Goal: Task Accomplishment & Management: Manage account settings

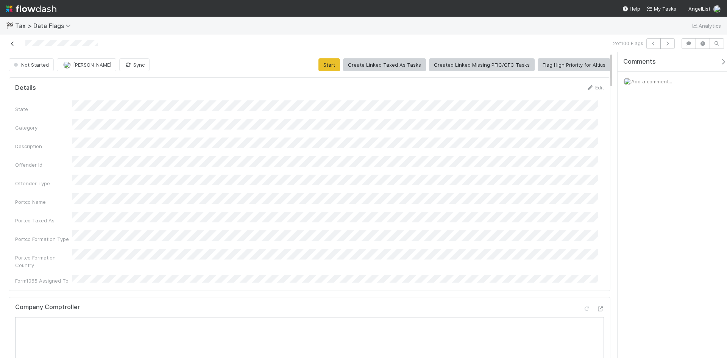
click at [11, 43] on icon at bounding box center [13, 43] width 8 height 5
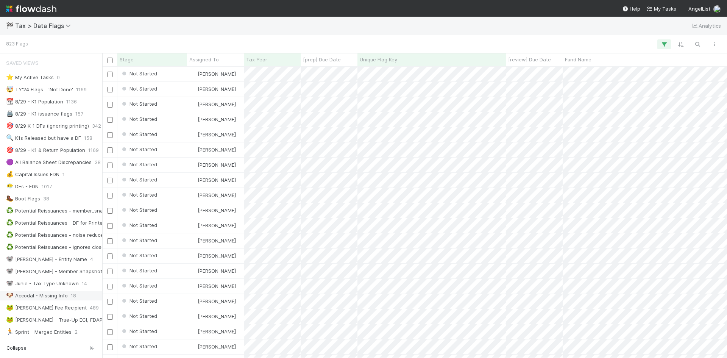
click at [44, 299] on div "🐶 Accodal - Missing Info" at bounding box center [37, 295] width 62 height 9
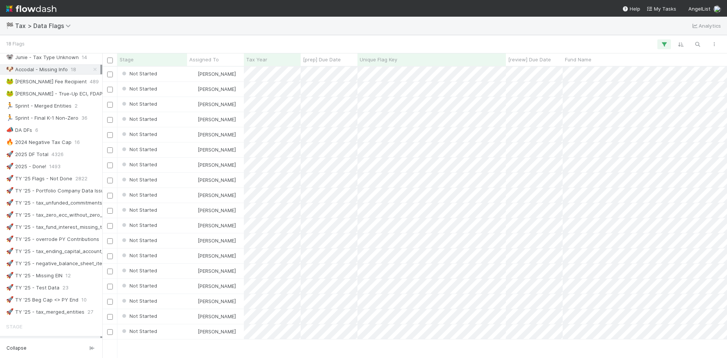
scroll to position [189, 0]
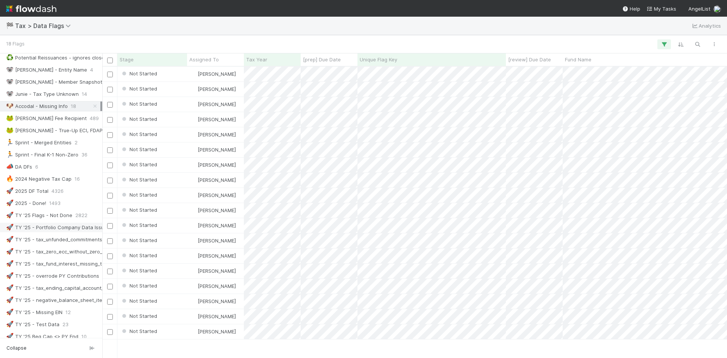
click at [74, 228] on div "🚀 TY '25 - Portfolio Company Data Issues" at bounding box center [57, 227] width 103 height 9
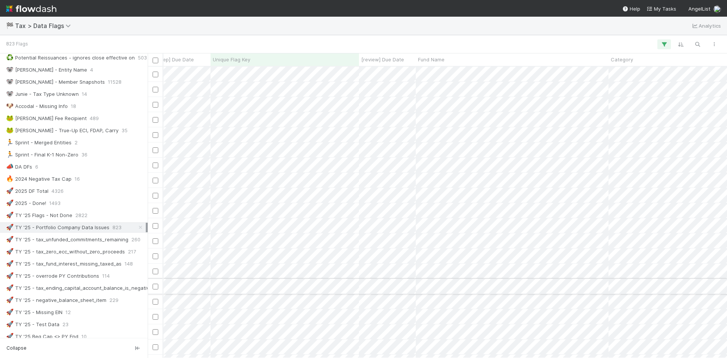
drag, startPoint x: 103, startPoint y: 282, endPoint x: 153, endPoint y: 287, distance: 50.2
click at [147, 277] on div "Saved Views ⭐ My Active Tasks 0 🤯 TY'24 Flags - 'Not Done' 1169 📆 8/29 - K1 Pop…" at bounding box center [74, 205] width 148 height 304
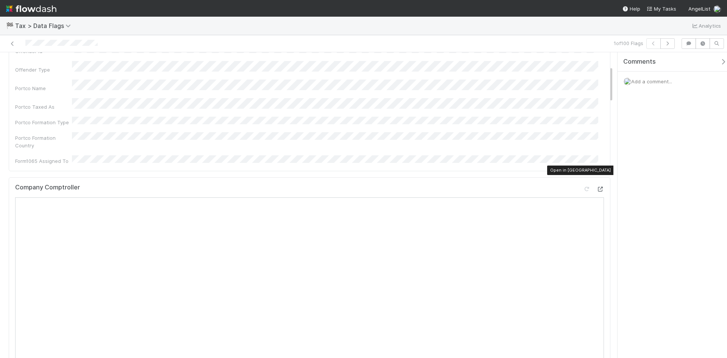
click at [596, 187] on icon at bounding box center [600, 189] width 8 height 5
click at [12, 44] on icon at bounding box center [13, 43] width 8 height 5
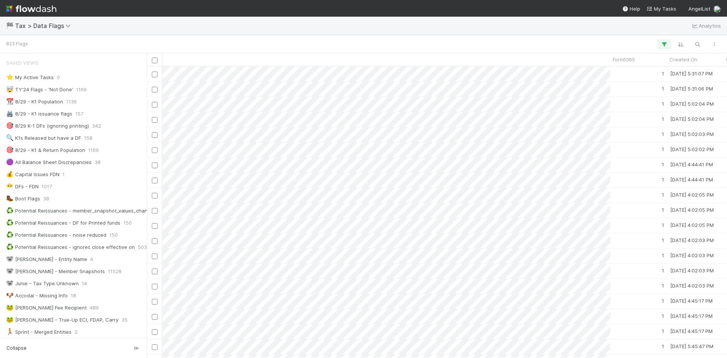
scroll to position [0, 1229]
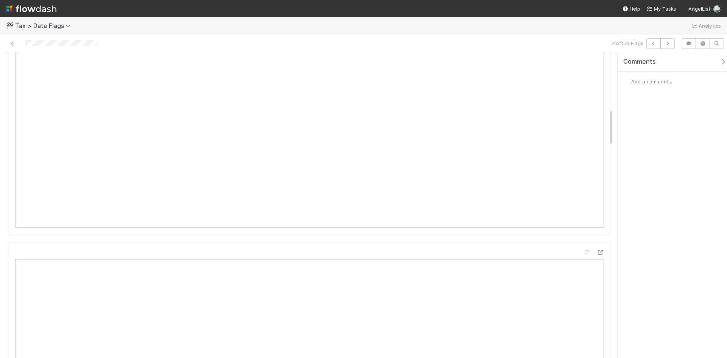
scroll to position [530, 0]
click at [11, 43] on icon at bounding box center [13, 43] width 8 height 5
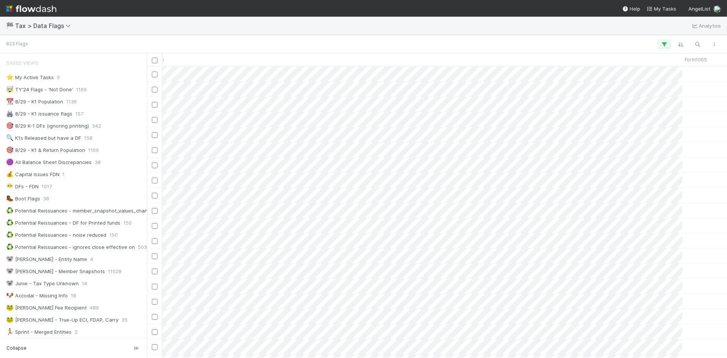
scroll to position [0, 875]
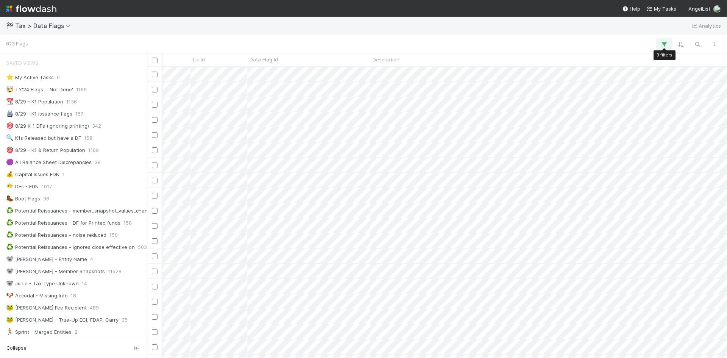
click at [663, 47] on icon "button" at bounding box center [664, 44] width 8 height 7
click at [451, 150] on link "And.." at bounding box center [451, 151] width 24 height 11
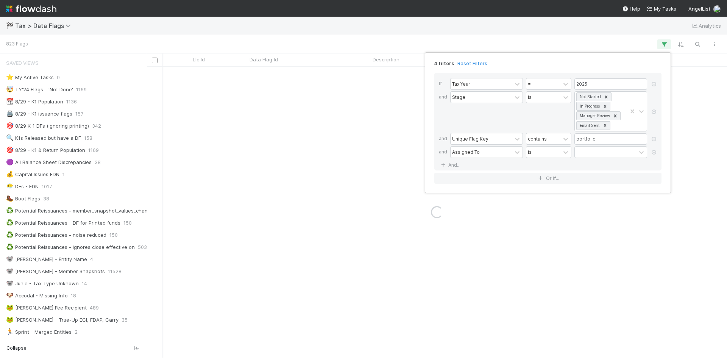
drag, startPoint x: 479, startPoint y: 151, endPoint x: 484, endPoint y: 160, distance: 9.9
click at [480, 151] on div "Assigned To" at bounding box center [480, 151] width 61 height 11
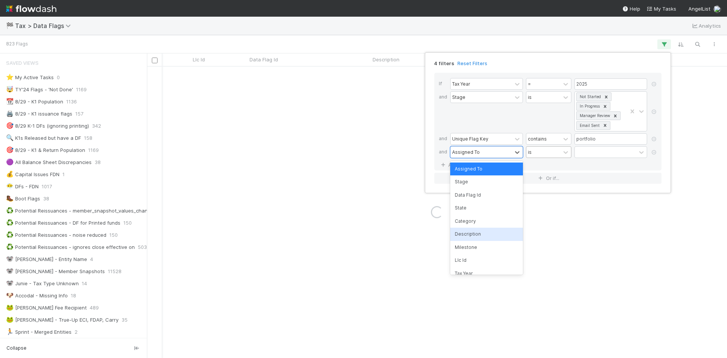
drag, startPoint x: 473, startPoint y: 235, endPoint x: 560, endPoint y: 151, distance: 120.7
click at [473, 236] on div "Description" at bounding box center [486, 233] width 73 height 13
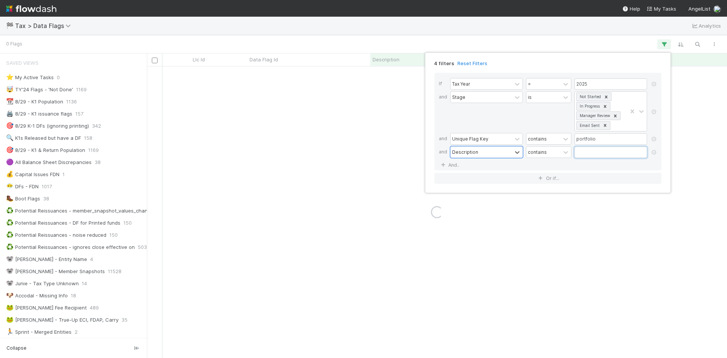
click at [583, 152] on input "text" at bounding box center [610, 151] width 73 height 11
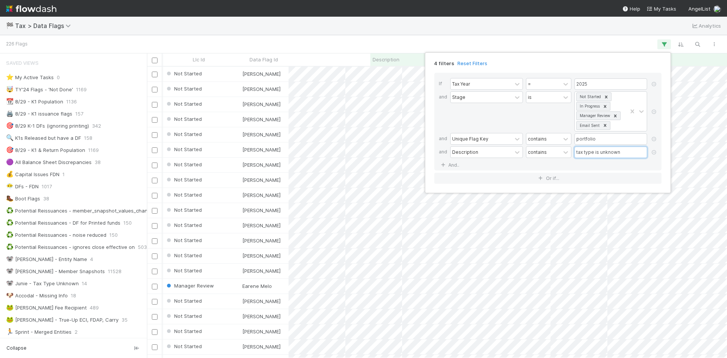
scroll to position [285, 574]
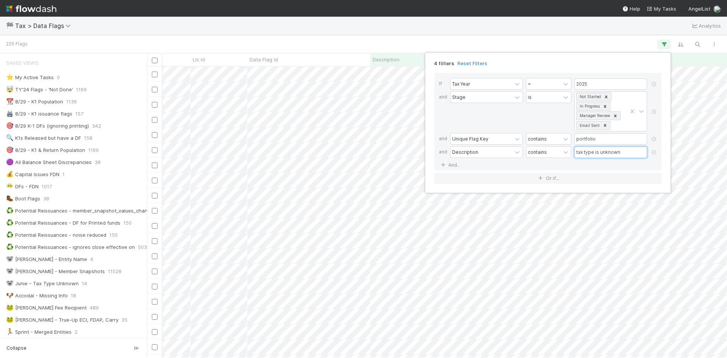
type input "tax type is unknown"
click at [617, 43] on div "4 filters Reset Filters If Tax Year = 2025 and Stage is Not Started In Progress…" at bounding box center [363, 179] width 727 height 358
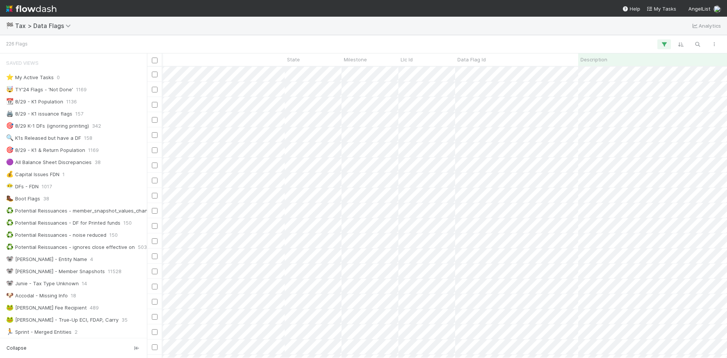
scroll to position [0, 682]
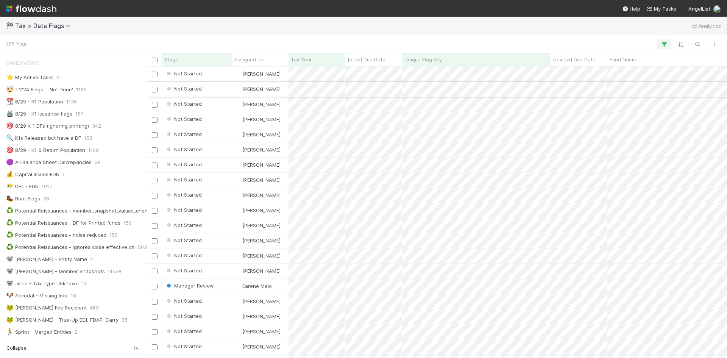
click at [209, 85] on div "Not Started" at bounding box center [197, 89] width 70 height 15
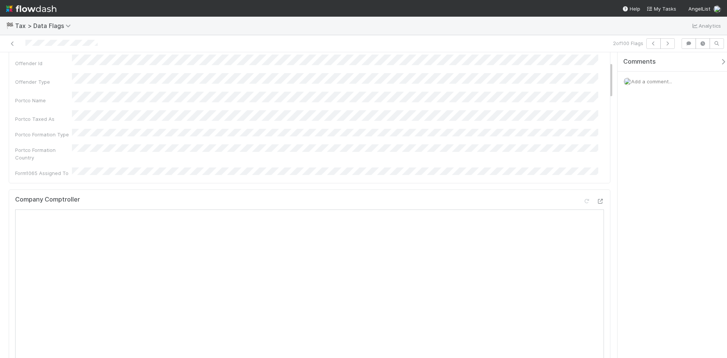
scroll to position [114, 0]
click at [596, 187] on icon at bounding box center [600, 189] width 8 height 5
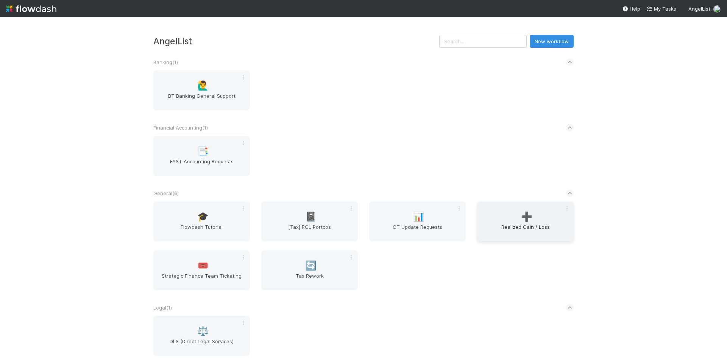
click at [514, 216] on div "➕ Realized Gain / Loss" at bounding box center [525, 221] width 97 height 40
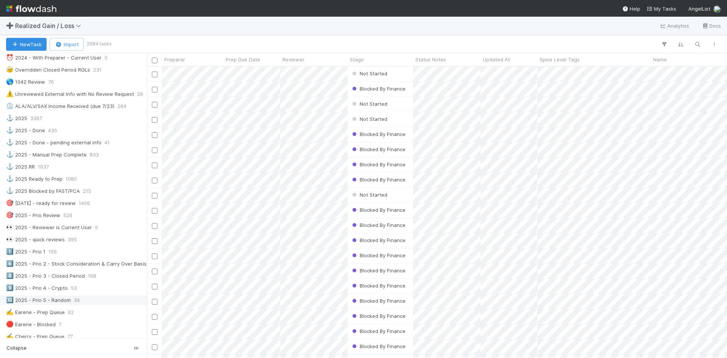
scroll to position [303, 0]
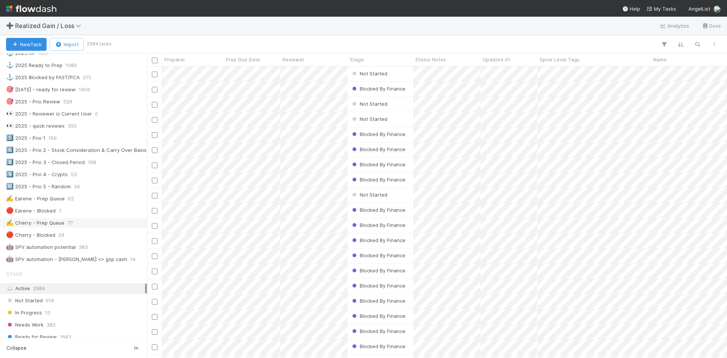
click at [30, 223] on div "✍️ Cherry - Prep Queue" at bounding box center [35, 222] width 58 height 9
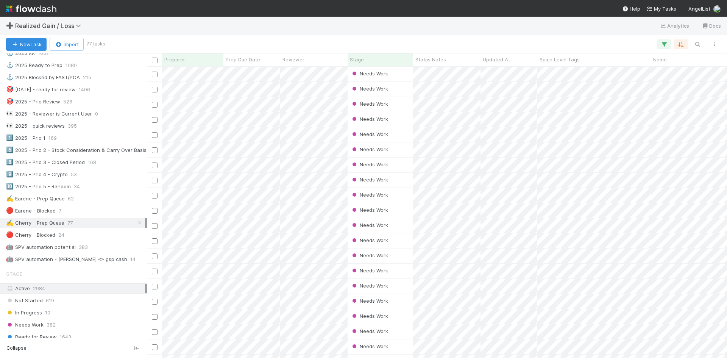
scroll to position [285, 574]
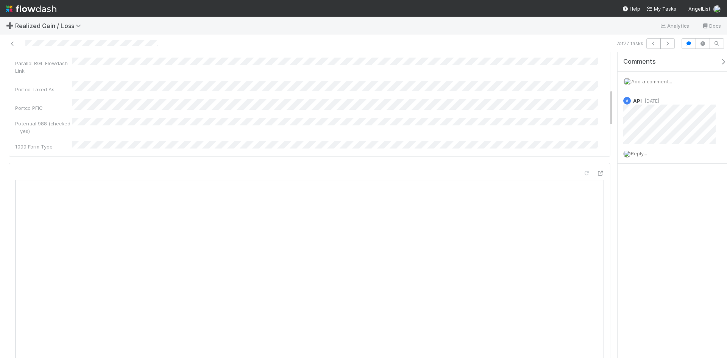
scroll to position [303, 0]
click at [649, 198] on div "Comments Add a comment... A API 2 weeks ago Reply..." at bounding box center [674, 126] width 115 height 149
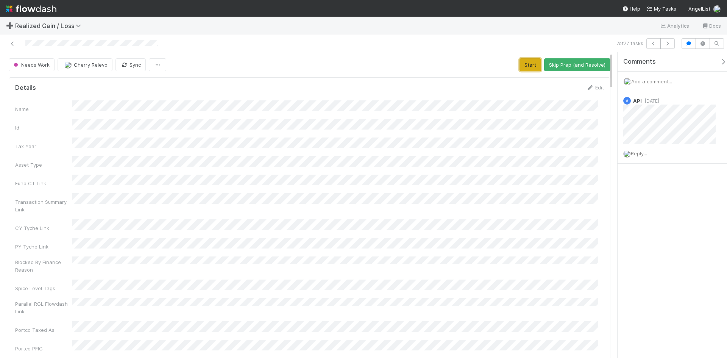
click at [530, 69] on button "Start" at bounding box center [530, 64] width 22 height 13
click at [570, 66] on button "Request Review (and Resolve)" at bounding box center [569, 64] width 82 height 13
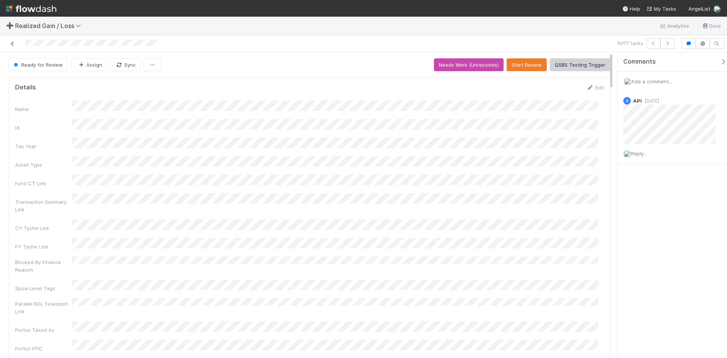
click at [12, 44] on icon at bounding box center [13, 43] width 8 height 5
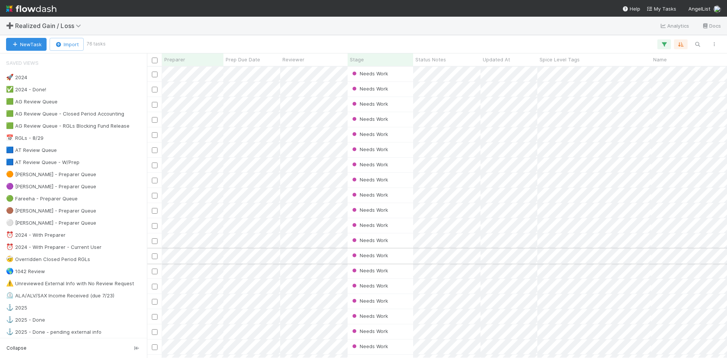
scroll to position [285, 574]
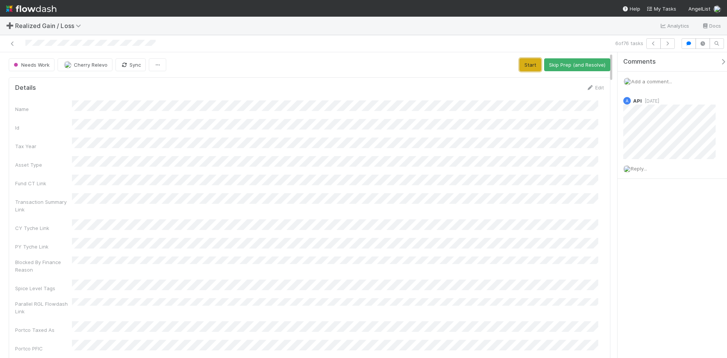
click at [522, 64] on button "Start" at bounding box center [530, 64] width 22 height 13
click at [561, 65] on button "Request Review (and Resolve)" at bounding box center [569, 64] width 82 height 13
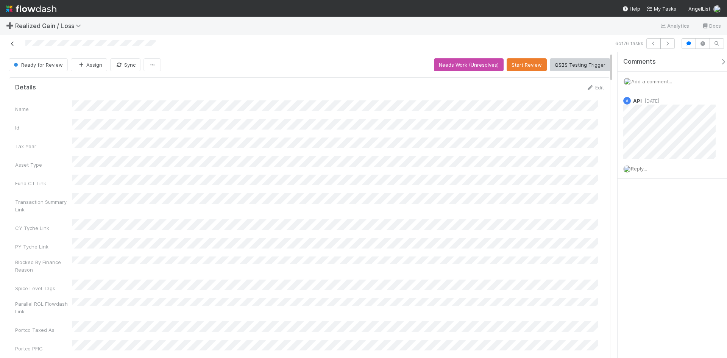
click at [12, 40] on link at bounding box center [13, 44] width 8 height 8
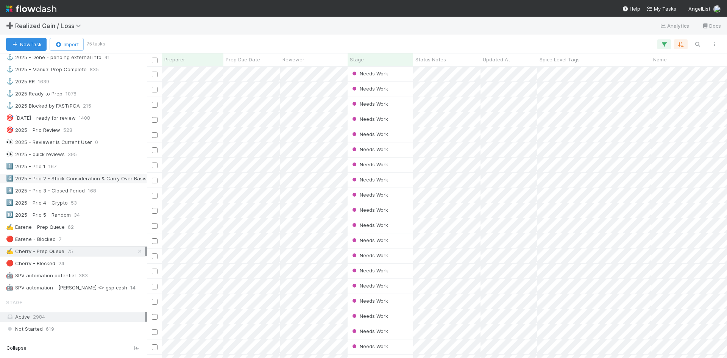
scroll to position [303, 0]
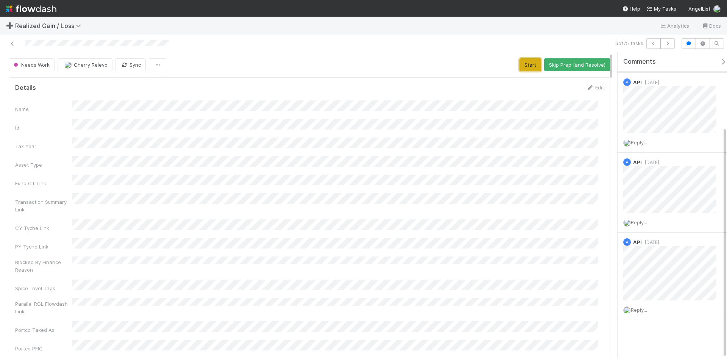
click at [519, 65] on button "Start" at bounding box center [530, 64] width 22 height 13
click at [571, 61] on button "Request Review (and Resolve)" at bounding box center [569, 64] width 82 height 13
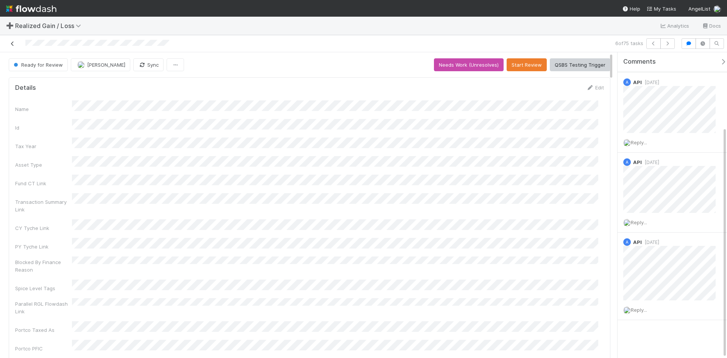
click at [12, 40] on link at bounding box center [13, 44] width 8 height 8
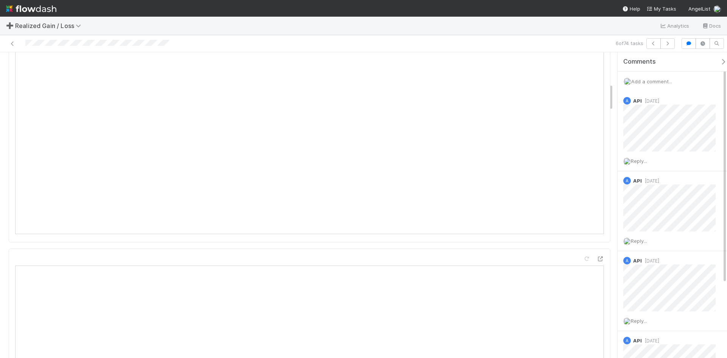
scroll to position [341, 0]
click at [176, 43] on div at bounding box center [172, 43] width 339 height 11
click at [201, 40] on div at bounding box center [172, 43] width 339 height 11
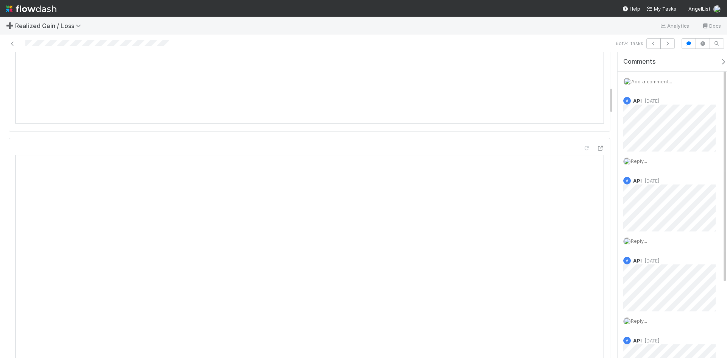
scroll to position [492, 0]
click at [670, 78] on span "Add a comment..." at bounding box center [651, 81] width 41 height 6
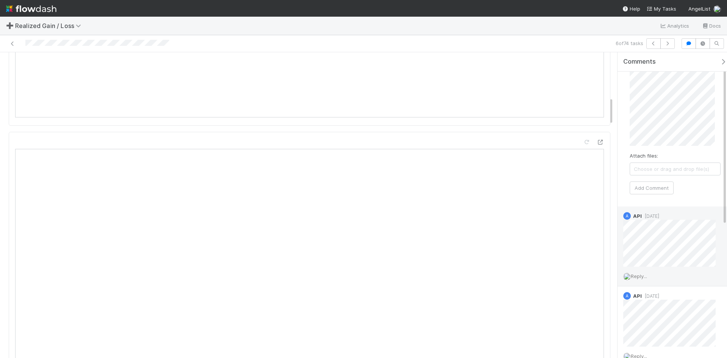
scroll to position [0, 0]
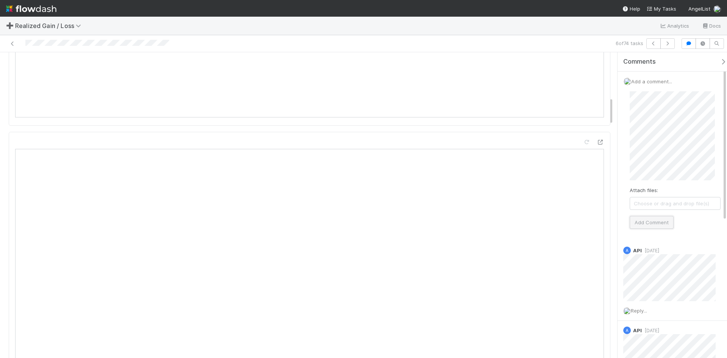
click at [655, 220] on button "Add Comment" at bounding box center [651, 222] width 44 height 13
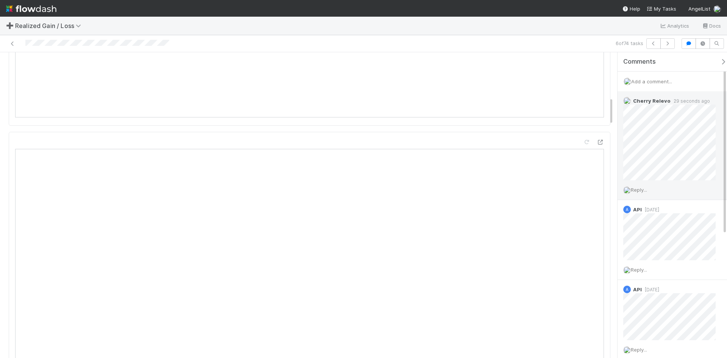
click at [642, 191] on span "Reply..." at bounding box center [639, 190] width 16 height 6
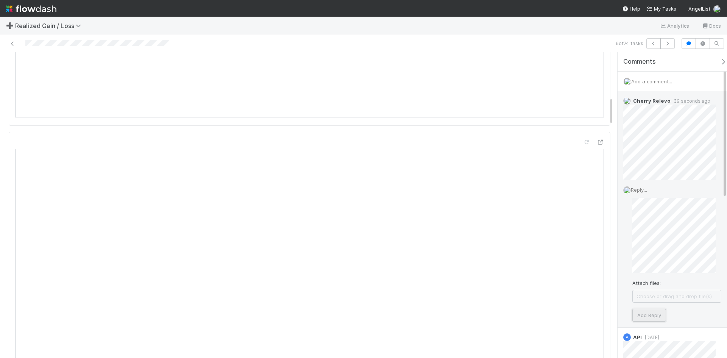
click at [650, 312] on button "Add Reply" at bounding box center [649, 314] width 34 height 13
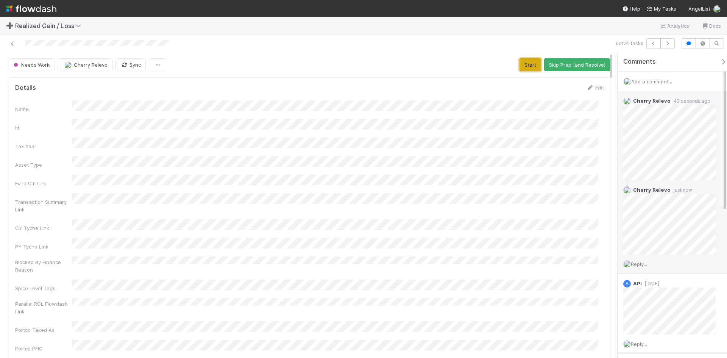
click at [524, 65] on button "Start" at bounding box center [530, 64] width 22 height 13
click at [540, 62] on button "Request Review (and Resolve)" at bounding box center [569, 64] width 82 height 13
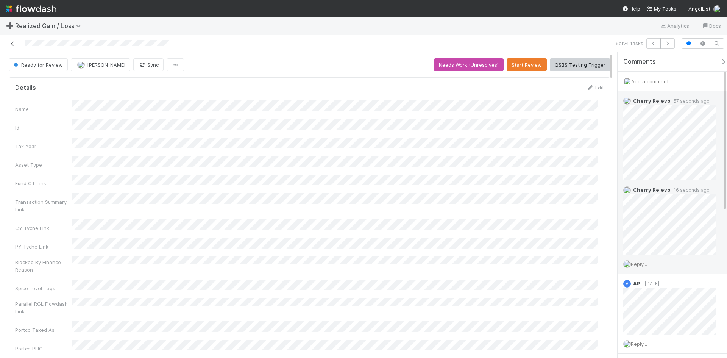
click at [12, 41] on icon at bounding box center [13, 43] width 8 height 5
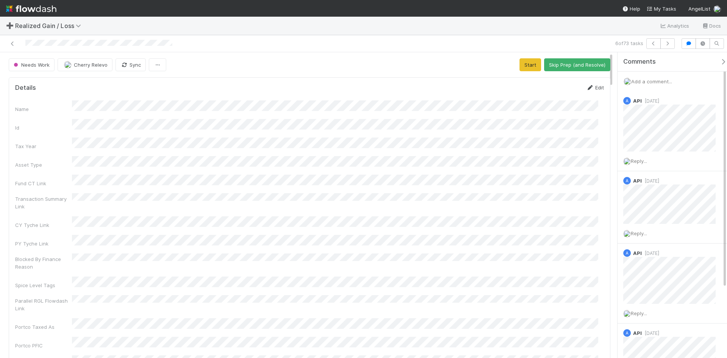
click at [589, 87] on link "Edit" at bounding box center [595, 87] width 18 height 6
click at [562, 94] on button "Save" at bounding box center [564, 90] width 22 height 13
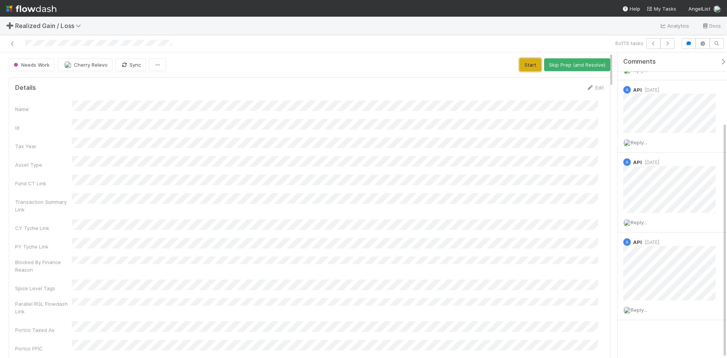
click at [523, 67] on button "Start" at bounding box center [530, 64] width 22 height 13
click at [561, 62] on button "Request Review (and Resolve)" at bounding box center [569, 64] width 82 height 13
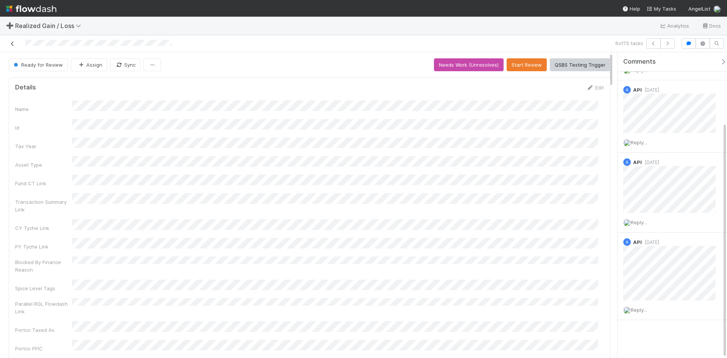
click at [13, 44] on icon at bounding box center [13, 43] width 8 height 5
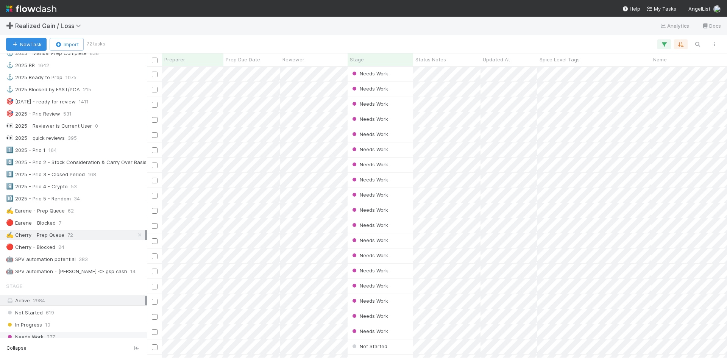
scroll to position [341, 0]
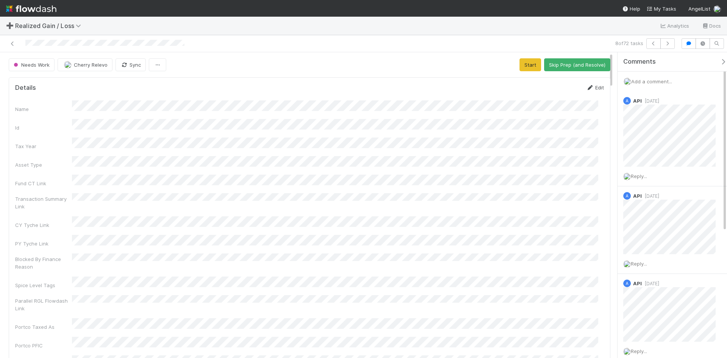
click at [587, 88] on icon at bounding box center [590, 87] width 8 height 5
click at [557, 89] on button "Save" at bounding box center [564, 90] width 22 height 13
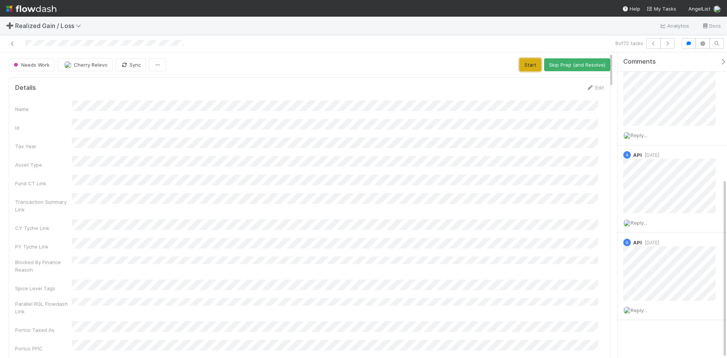
click at [528, 64] on button "Start" at bounding box center [530, 64] width 22 height 13
click at [551, 67] on button "Request Review (and Resolve)" at bounding box center [569, 64] width 82 height 13
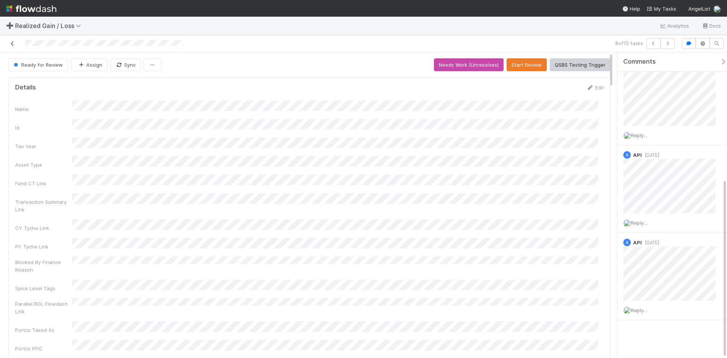
click at [15, 42] on icon at bounding box center [13, 43] width 8 height 5
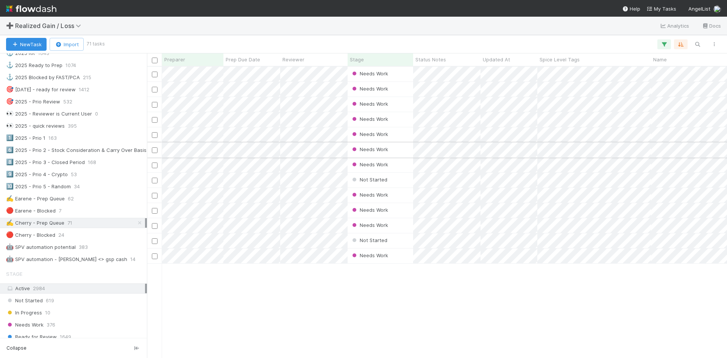
scroll to position [38, 0]
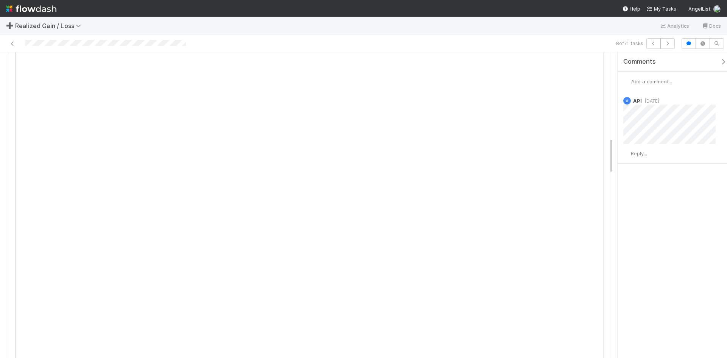
scroll to position [719, 0]
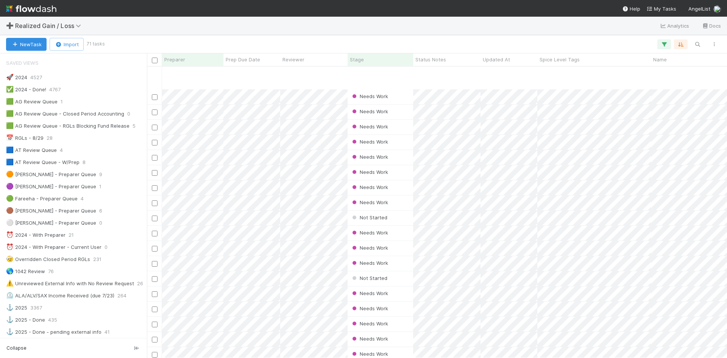
scroll to position [151, 0]
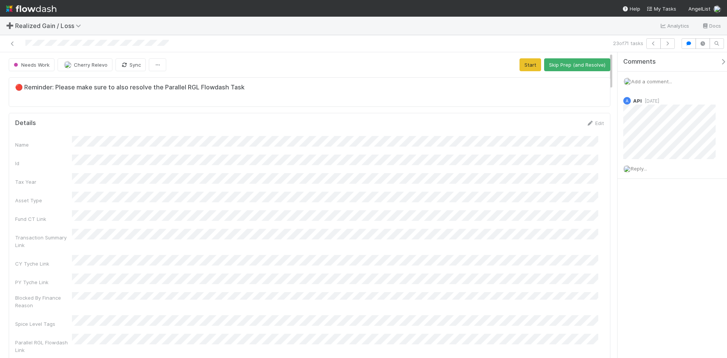
scroll to position [148, 577]
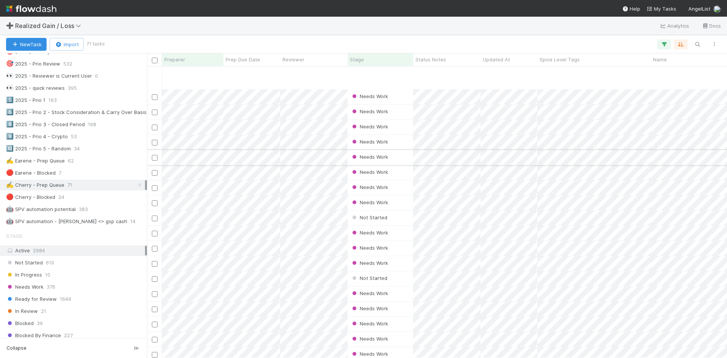
scroll to position [151, 0]
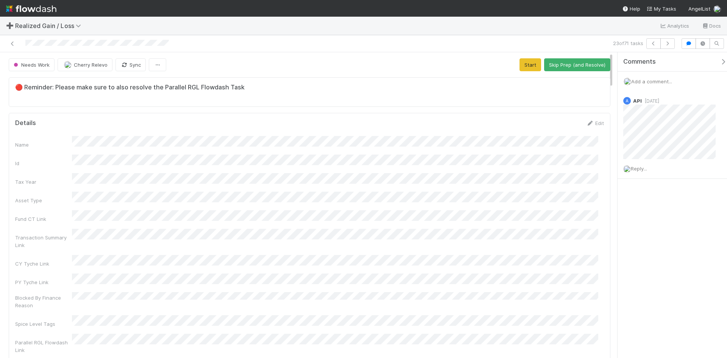
scroll to position [148, 577]
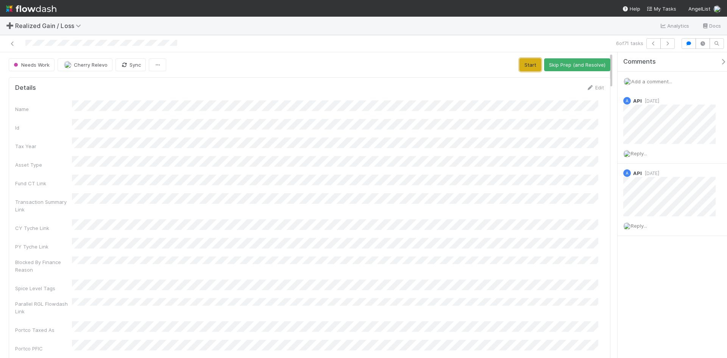
click at [522, 67] on button "Start" at bounding box center [530, 64] width 22 height 13
click at [555, 62] on button "Request Review (and Resolve)" at bounding box center [569, 64] width 82 height 13
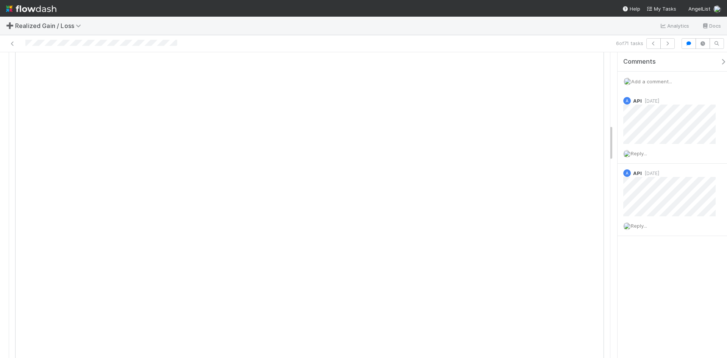
scroll to position [606, 0]
click at [656, 83] on span "Add a comment..." at bounding box center [651, 81] width 41 height 6
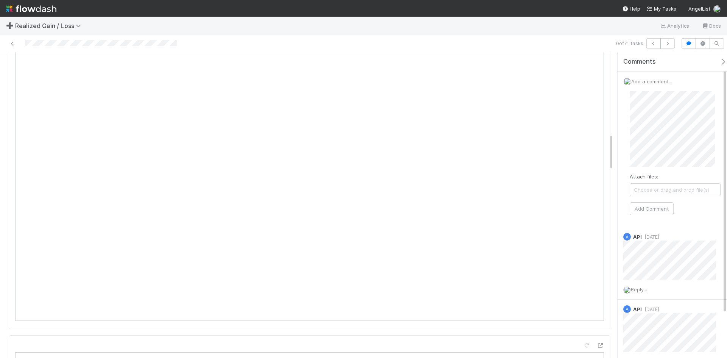
scroll to position [719, 0]
click at [659, 210] on button "Add Comment" at bounding box center [651, 208] width 44 height 13
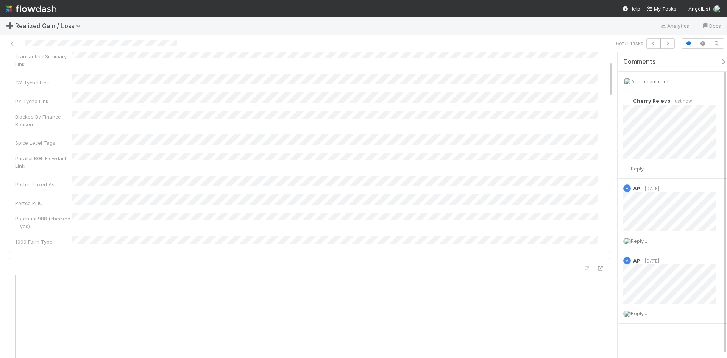
scroll to position [0, 0]
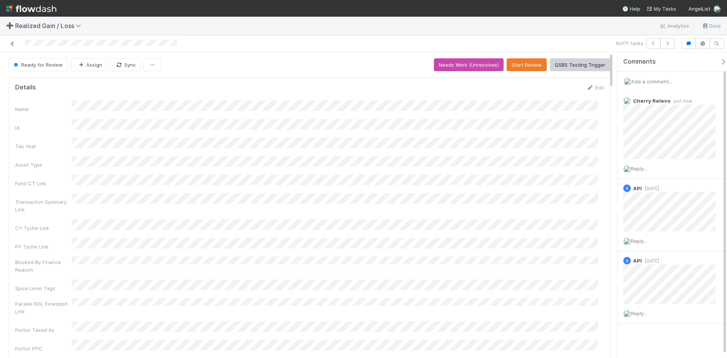
click at [15, 43] on icon at bounding box center [13, 43] width 8 height 5
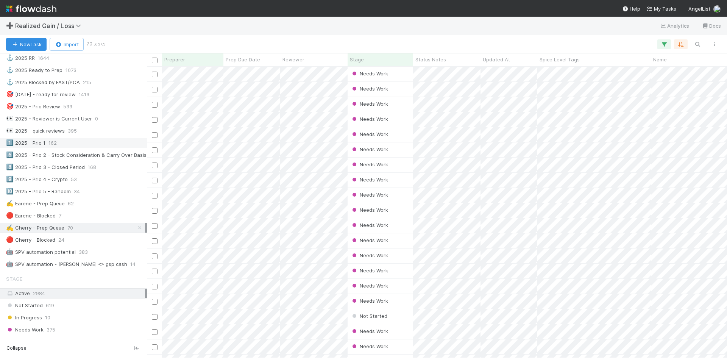
scroll to position [341, 0]
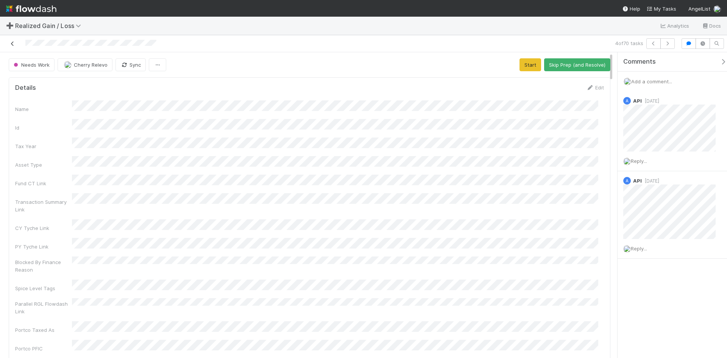
click at [13, 45] on icon at bounding box center [13, 43] width 8 height 5
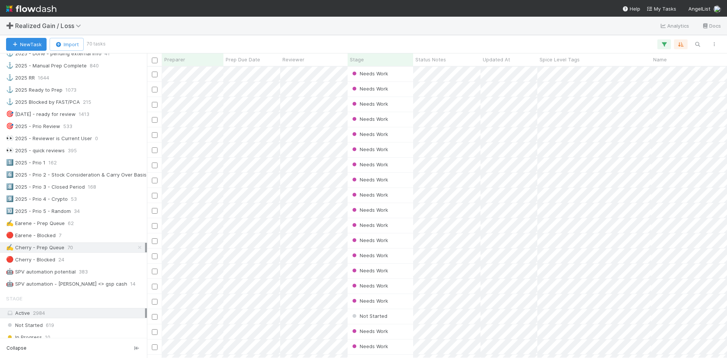
scroll to position [265, 0]
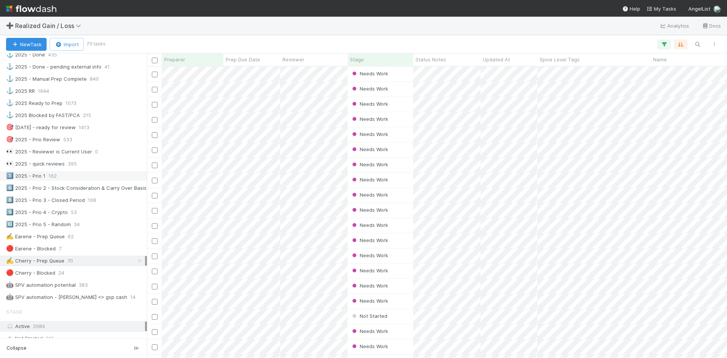
click at [42, 176] on div "1️⃣ 2025 - Prio 1" at bounding box center [25, 175] width 39 height 9
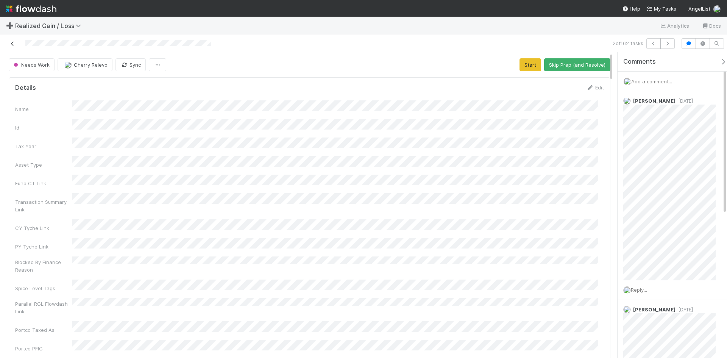
click at [11, 44] on icon at bounding box center [13, 43] width 8 height 5
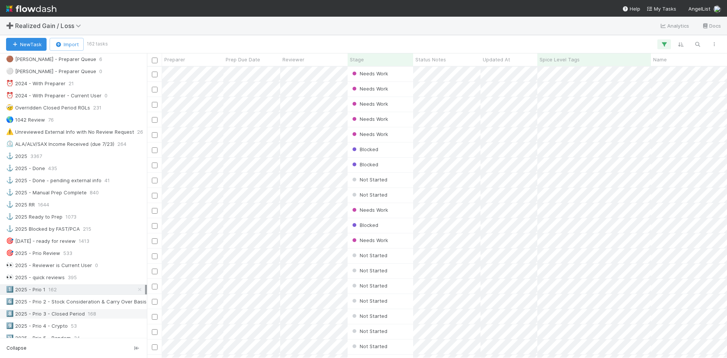
scroll to position [303, 0]
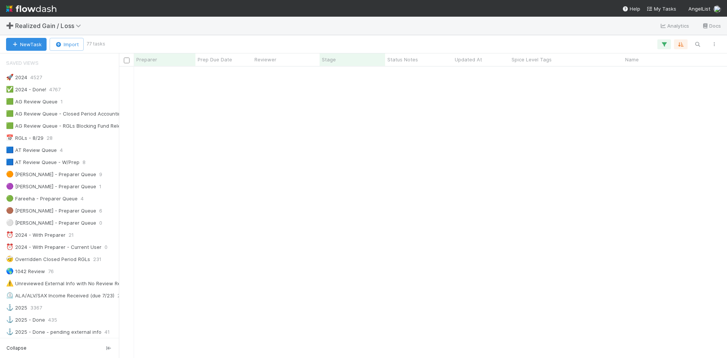
scroll to position [341, 0]
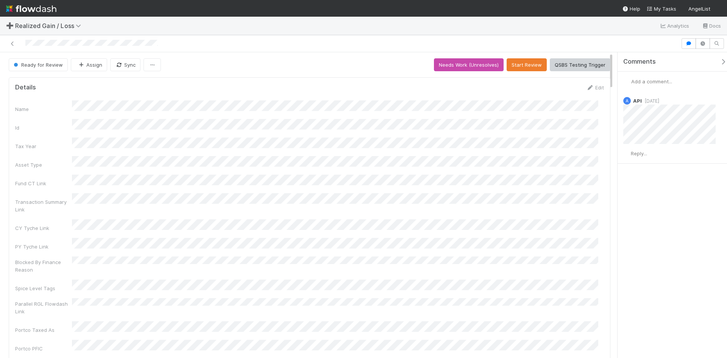
drag, startPoint x: 344, startPoint y: 64, endPoint x: 201, endPoint y: 20, distance: 149.9
click at [337, 66] on div "Ready for Review Assign Sync Needs Work (Unresolves) Start Review QSBS Testing …" at bounding box center [309, 64] width 601 height 13
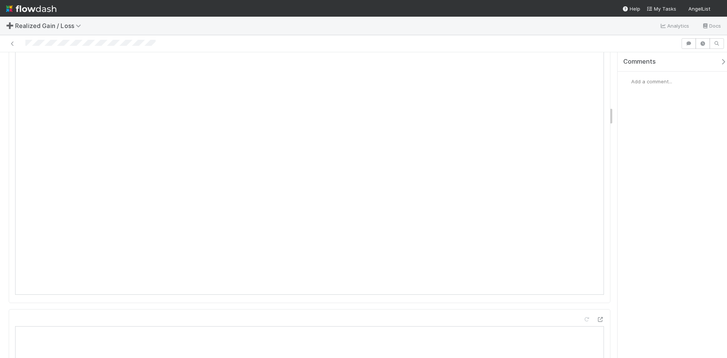
scroll to position [870, 0]
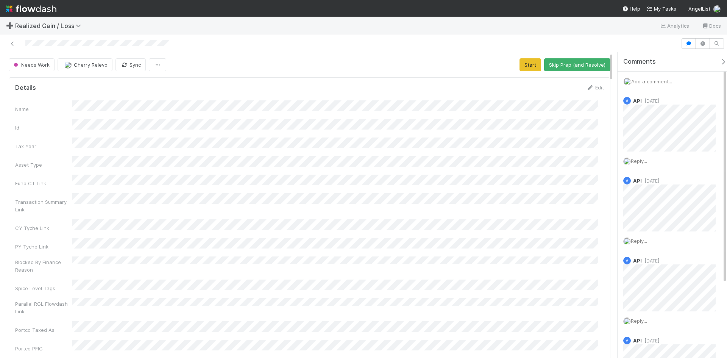
scroll to position [148, 577]
drag, startPoint x: 198, startPoint y: 1, endPoint x: 188, endPoint y: 2, distance: 9.5
click at [189, 2] on nav "Help My Tasks AngelList" at bounding box center [363, 8] width 727 height 17
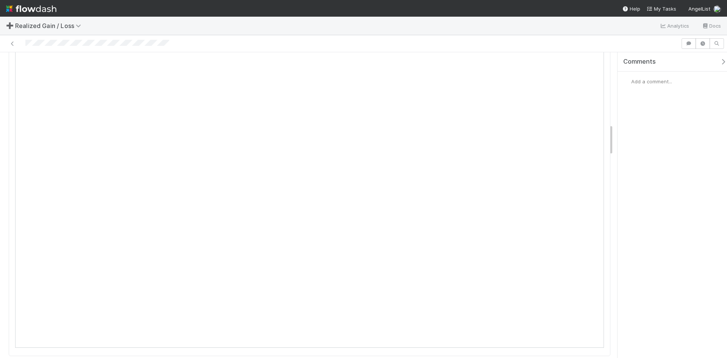
scroll to position [681, 0]
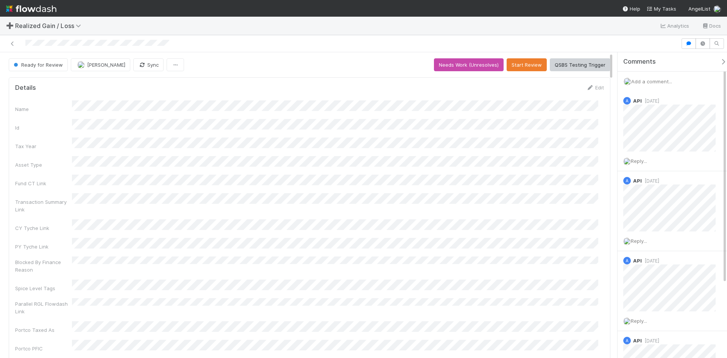
click at [319, 41] on div at bounding box center [340, 43] width 674 height 11
drag, startPoint x: 638, startPoint y: 79, endPoint x: 642, endPoint y: 83, distance: 5.6
click at [639, 80] on span "Add a comment..." at bounding box center [651, 81] width 41 height 6
click at [650, 223] on button "Add Comment" at bounding box center [651, 222] width 44 height 13
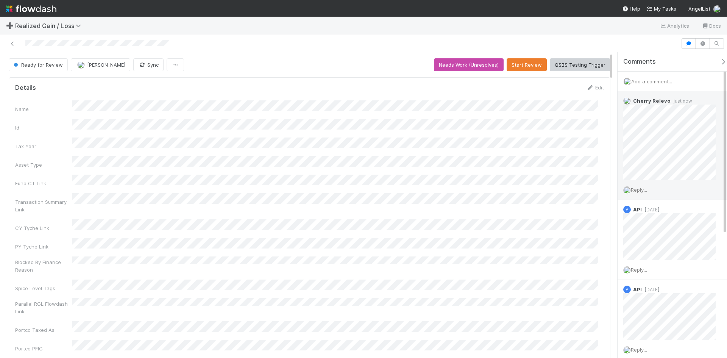
drag, startPoint x: 638, startPoint y: 192, endPoint x: 639, endPoint y: 196, distance: 4.6
click at [638, 192] on span "Reply..." at bounding box center [639, 190] width 16 height 6
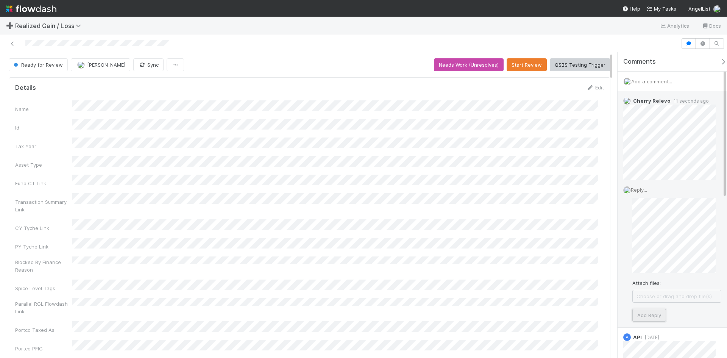
click at [643, 319] on button "Add Reply" at bounding box center [649, 314] width 34 height 13
drag, startPoint x: 460, startPoint y: 201, endPoint x: 448, endPoint y: 198, distance: 11.6
click at [458, 201] on div "Name Id Tax Year Asset Type Fund CT Link Transaction Summary Link CY Tyche Link…" at bounding box center [309, 245] width 589 height 290
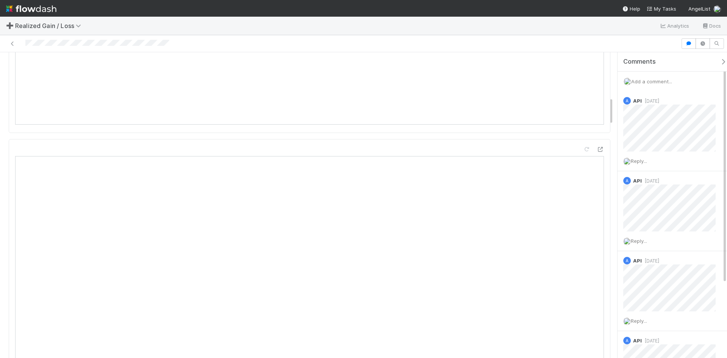
scroll to position [492, 0]
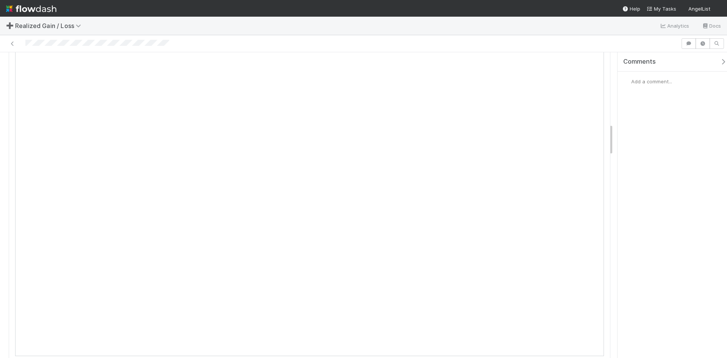
scroll to position [681, 0]
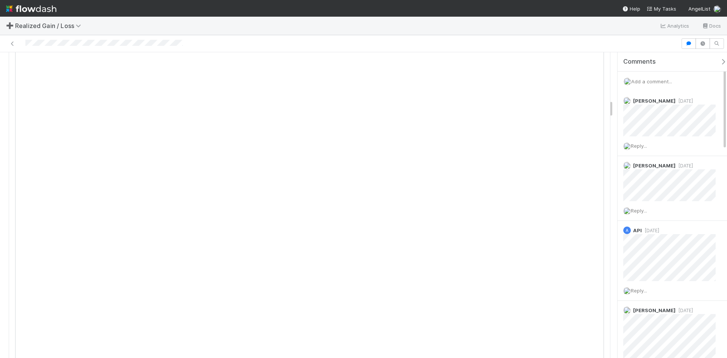
scroll to position [795, 0]
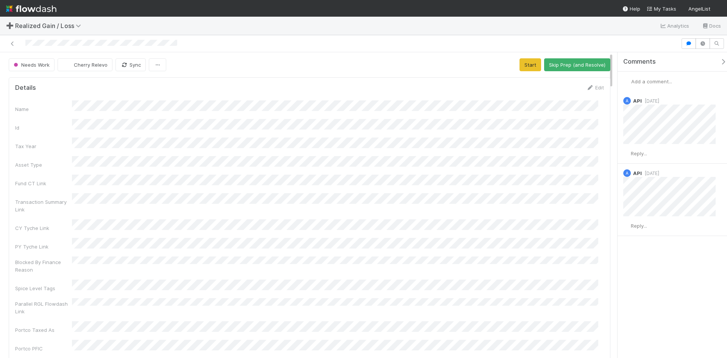
click at [438, 216] on div "Name Id Tax Year Asset Type Fund CT Link Transaction Summary Link CY Tyche Link…" at bounding box center [309, 245] width 589 height 290
click at [312, 293] on div "Name Id Tax Year Asset Type Fund CT Link Transaction Summary Link CY Tyche Link…" at bounding box center [309, 245] width 589 height 290
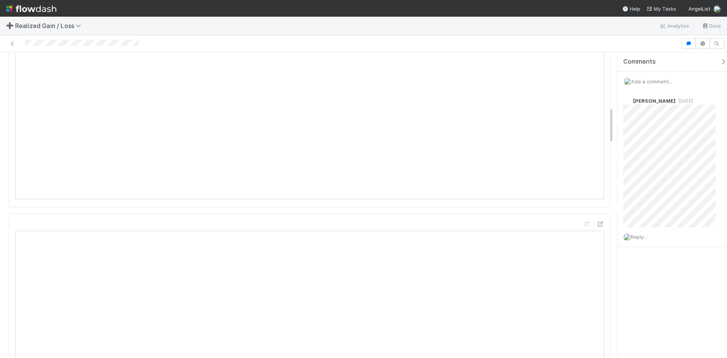
scroll to position [454, 0]
